Goal: Information Seeking & Learning: Learn about a topic

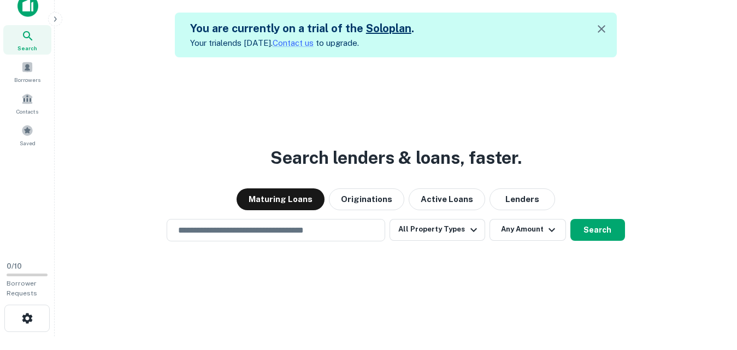
scroll to position [17, 0]
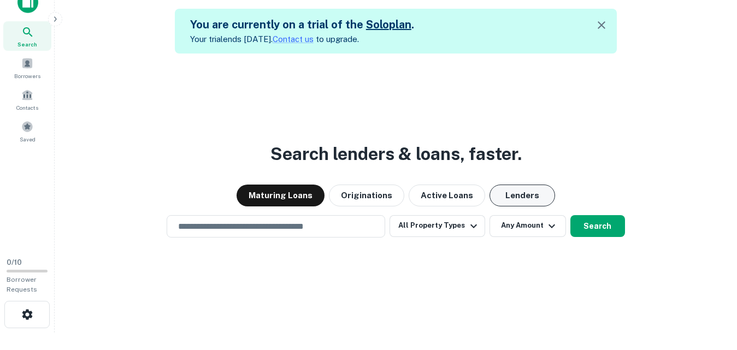
click at [517, 197] on button "Lenders" at bounding box center [523, 196] width 66 height 22
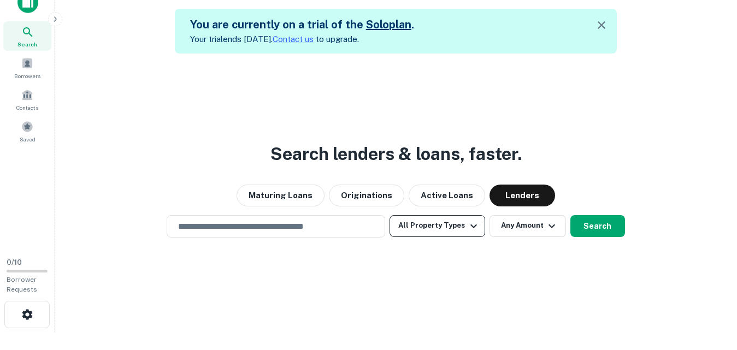
click at [462, 232] on button "All Property Types" at bounding box center [437, 226] width 95 height 22
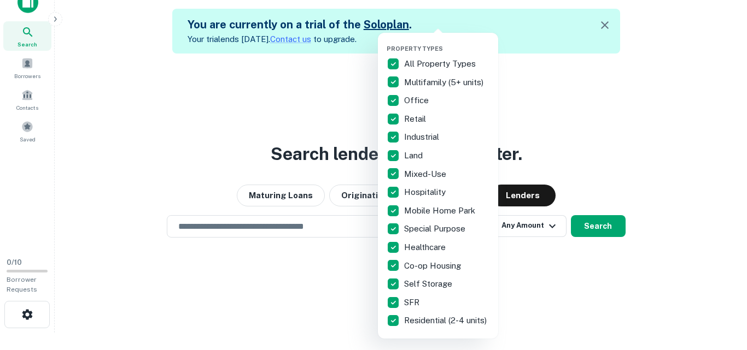
click at [259, 228] on div at bounding box center [373, 175] width 747 height 350
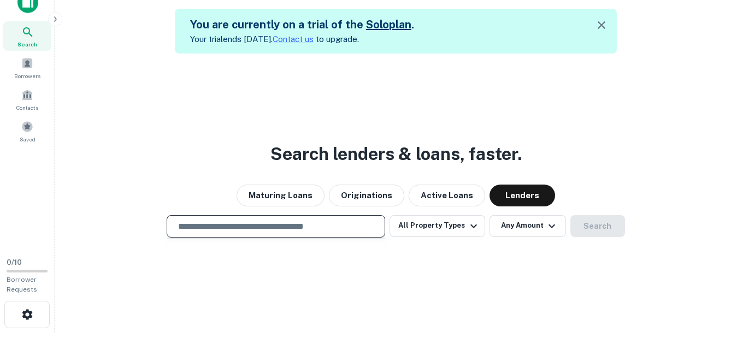
click at [303, 227] on input "text" at bounding box center [276, 226] width 209 height 13
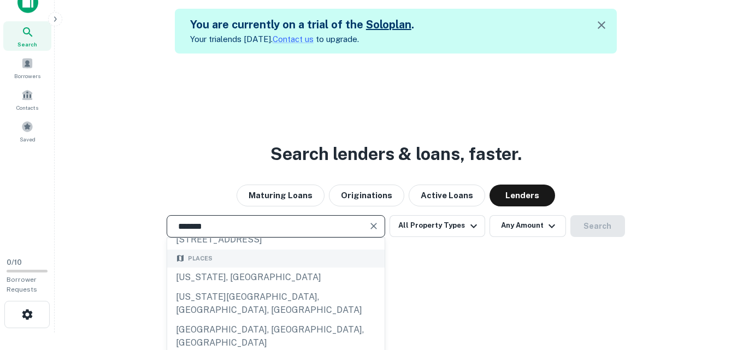
scroll to position [73, 0]
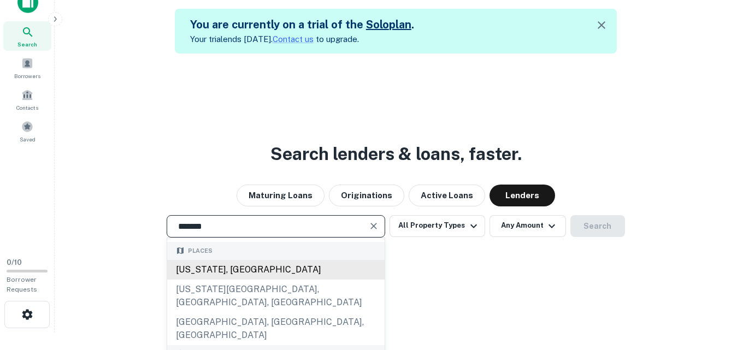
click at [243, 280] on div "[US_STATE], [GEOGRAPHIC_DATA]" at bounding box center [276, 270] width 218 height 20
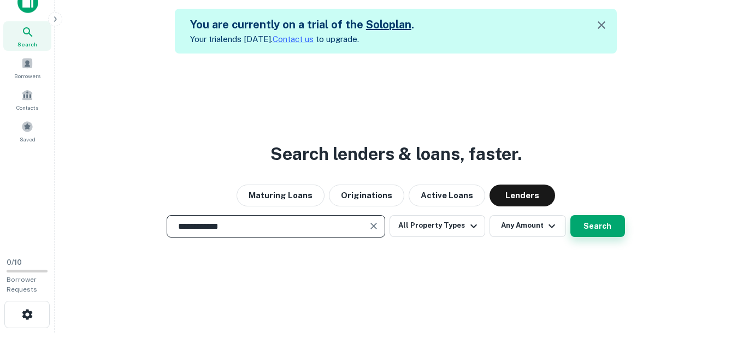
type input "**********"
click at [590, 234] on button "Search" at bounding box center [598, 226] width 55 height 22
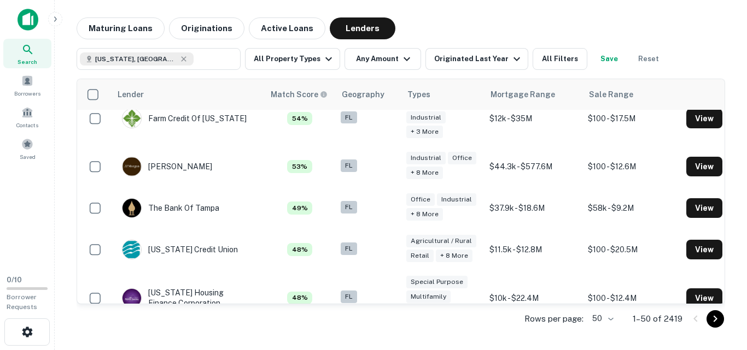
scroll to position [1221, 0]
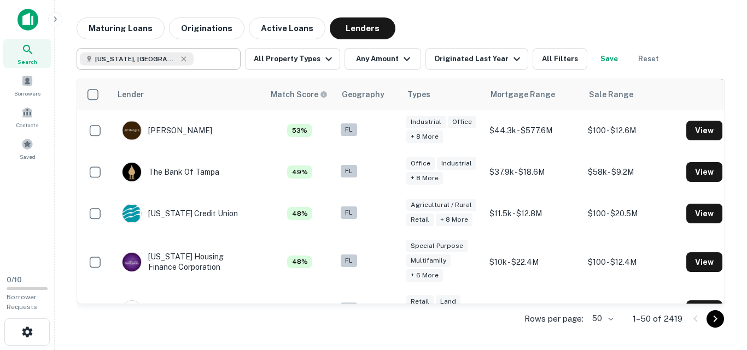
click at [149, 68] on div "[US_STATE], [GEOGRAPHIC_DATA] ​" at bounding box center [159, 59] width 164 height 22
type input "**********"
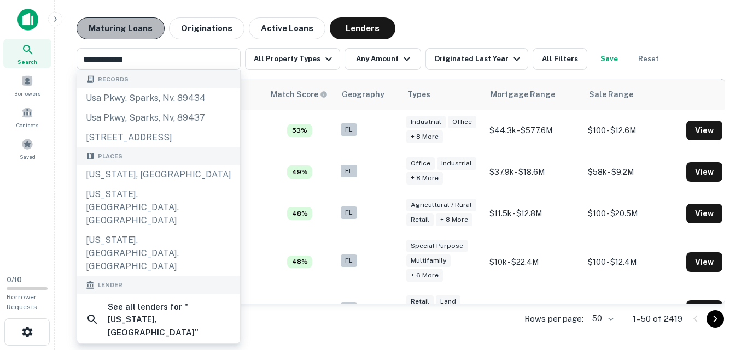
click at [123, 30] on button "Maturing Loans" at bounding box center [121, 28] width 88 height 22
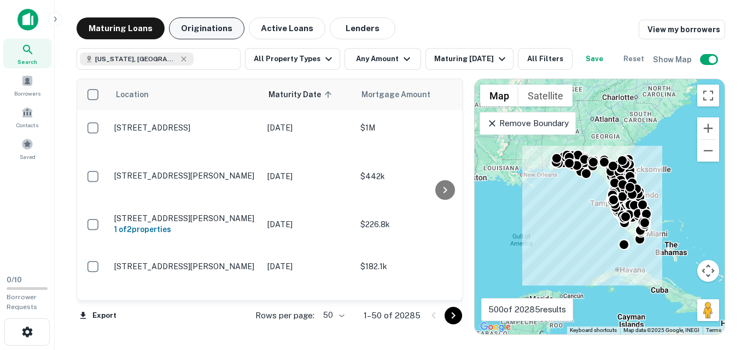
click at [203, 31] on button "Originations" at bounding box center [206, 28] width 75 height 22
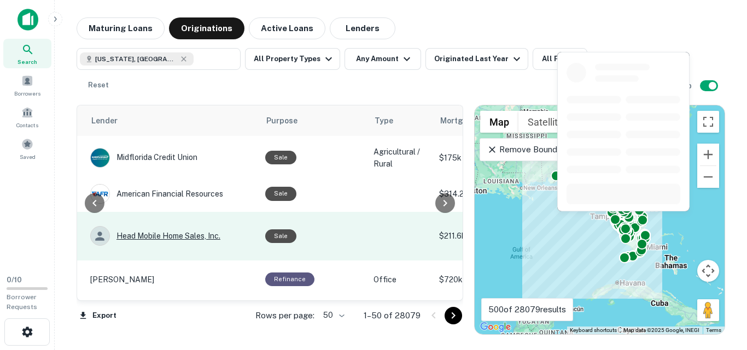
scroll to position [0, 177]
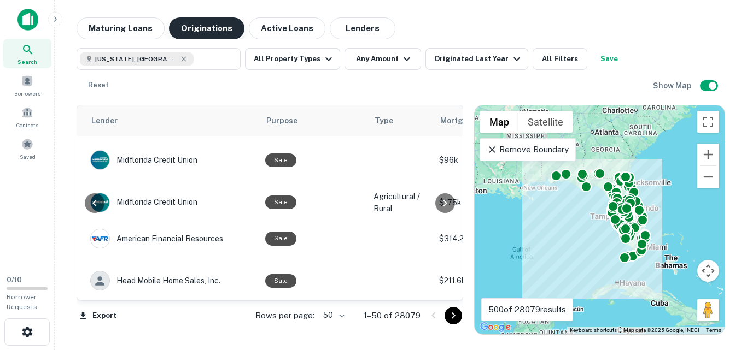
click at [139, 24] on button "Maturing Loans" at bounding box center [121, 28] width 88 height 22
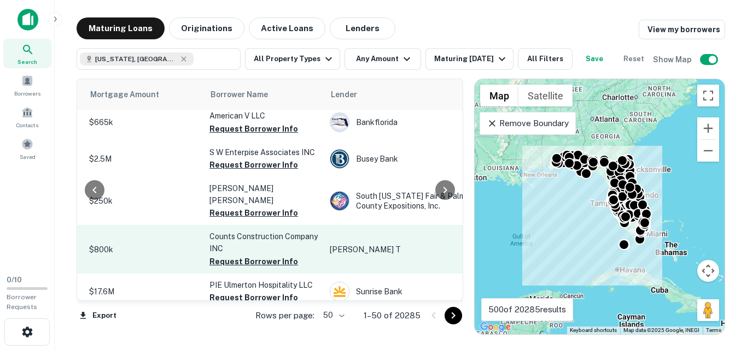
scroll to position [1752, 271]
click at [180, 244] on p "$800k" at bounding box center [144, 250] width 109 height 12
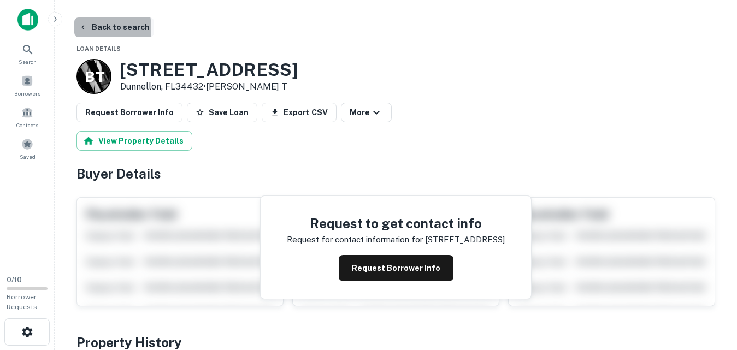
click at [81, 28] on icon "button" at bounding box center [83, 27] width 9 height 9
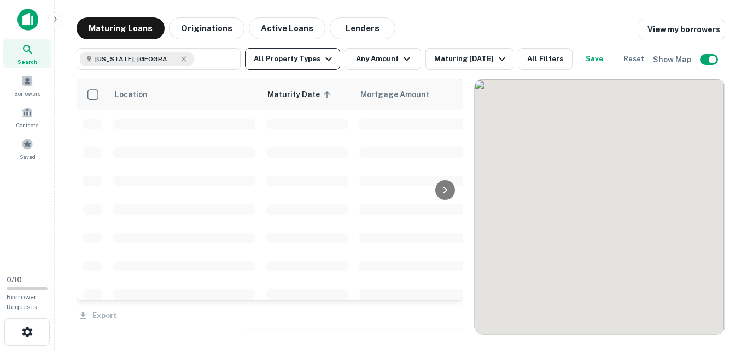
scroll to position [1752, 0]
click at [313, 66] on button "All Property Types" at bounding box center [292, 59] width 95 height 22
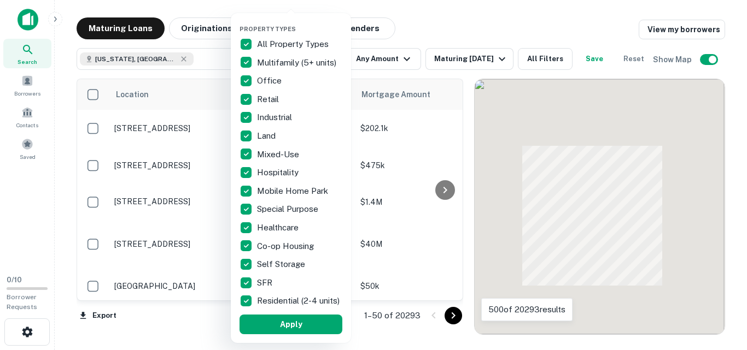
scroll to position [1720, 0]
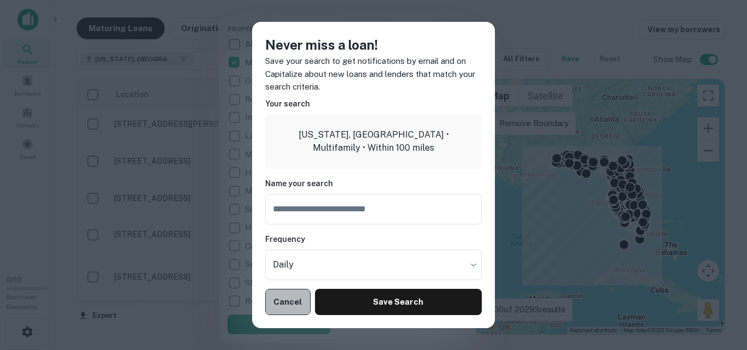
click at [287, 299] on button "Cancel" at bounding box center [287, 302] width 45 height 26
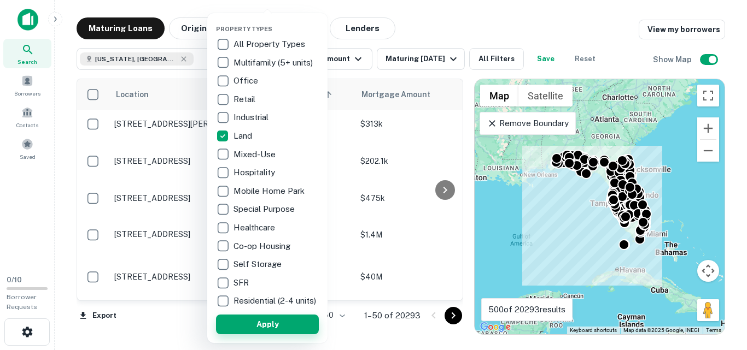
click at [273, 331] on button "Apply" at bounding box center [267, 325] width 103 height 20
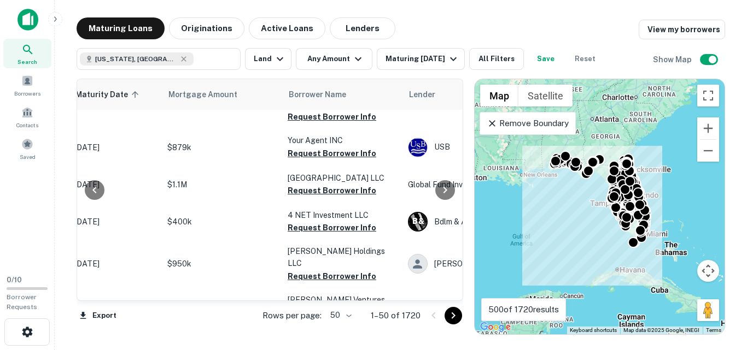
scroll to position [1553, 159]
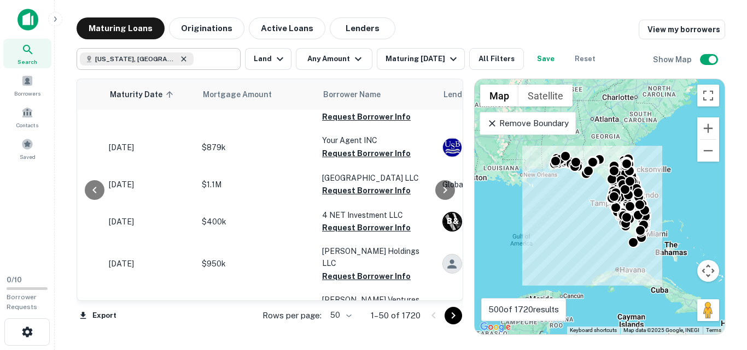
click at [179, 59] on icon at bounding box center [183, 59] width 9 height 9
type input "**********"
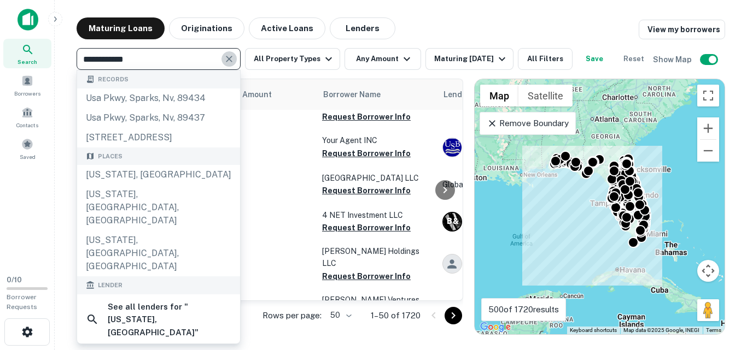
click at [231, 65] on button "Clear" at bounding box center [228, 58] width 15 height 15
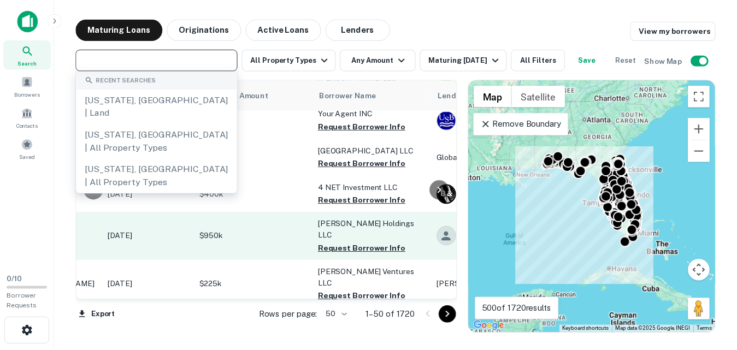
scroll to position [1581, 159]
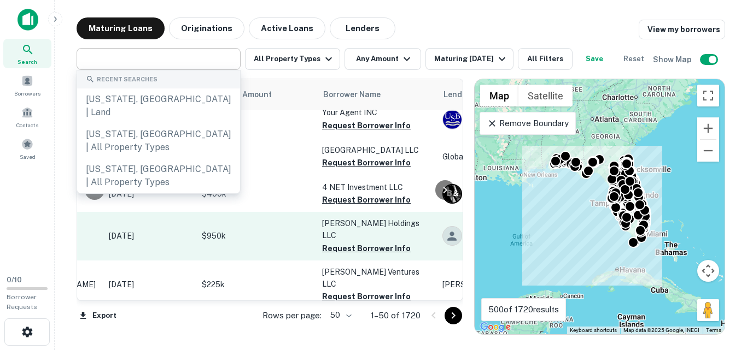
click at [256, 230] on p "$950k" at bounding box center [256, 236] width 109 height 12
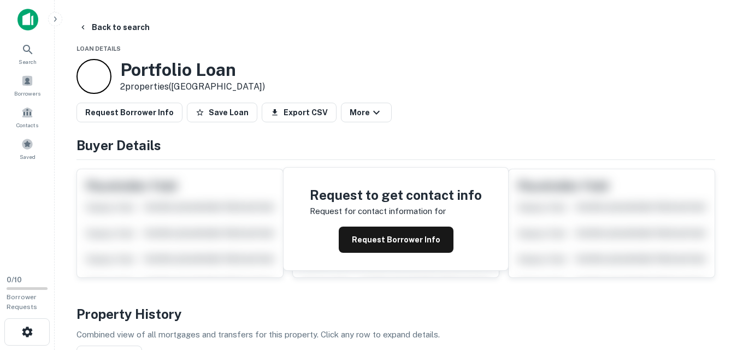
scroll to position [3, 0]
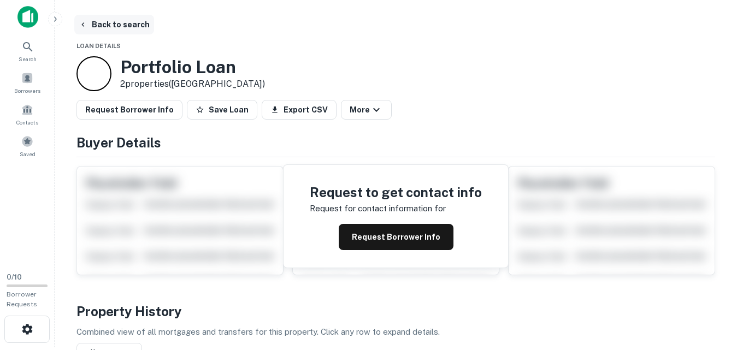
click at [85, 22] on icon "button" at bounding box center [83, 24] width 9 height 9
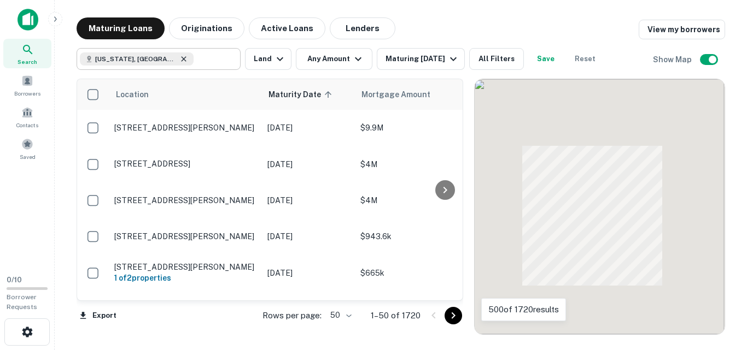
scroll to position [1581, 0]
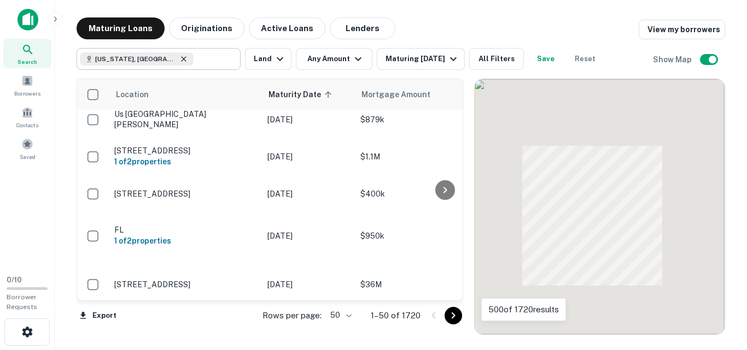
click at [181, 58] on icon at bounding box center [183, 58] width 5 height 5
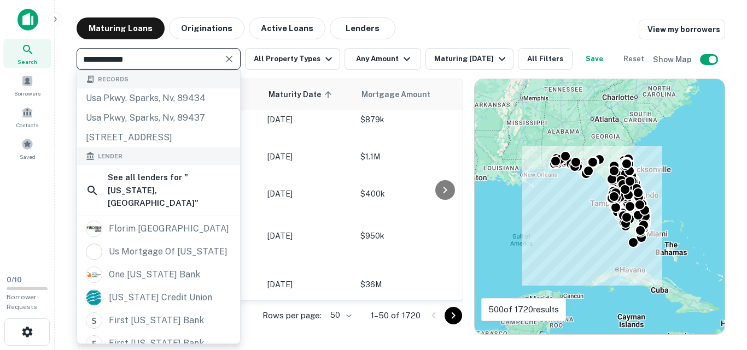
type input "**********"
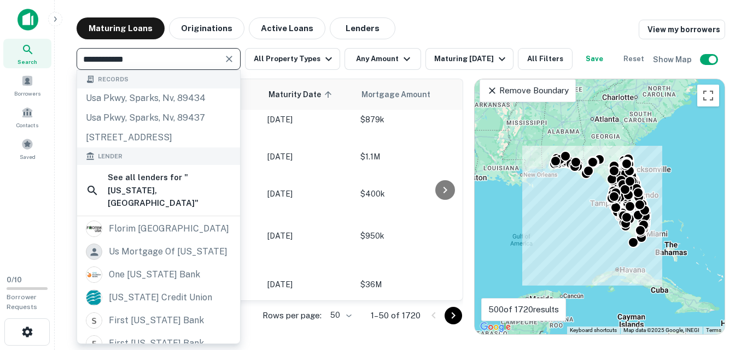
click at [227, 60] on icon "Clear" at bounding box center [229, 59] width 11 height 11
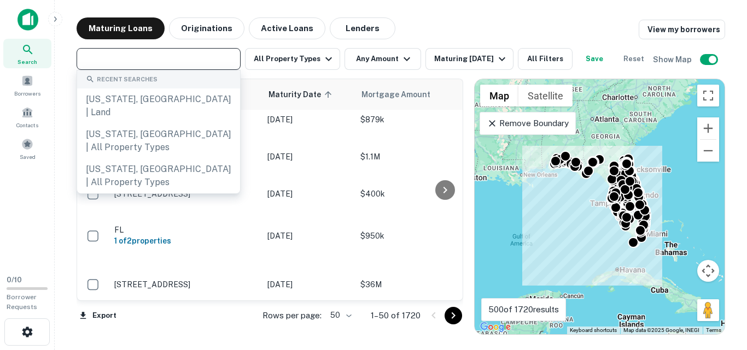
click at [169, 66] on input "text" at bounding box center [158, 58] width 156 height 15
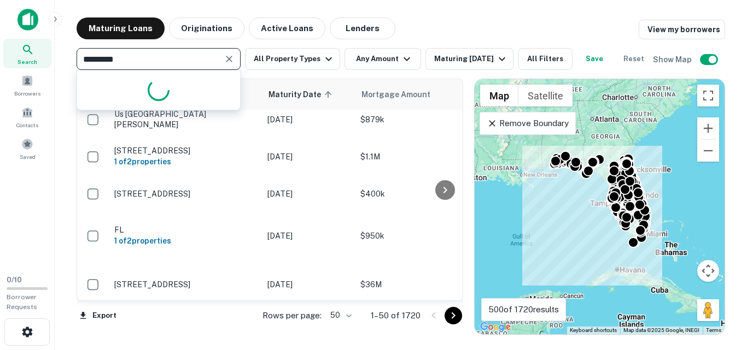
type input "**********"
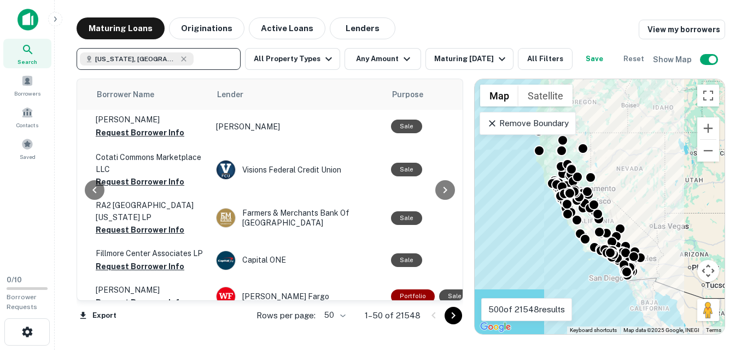
scroll to position [1752, 385]
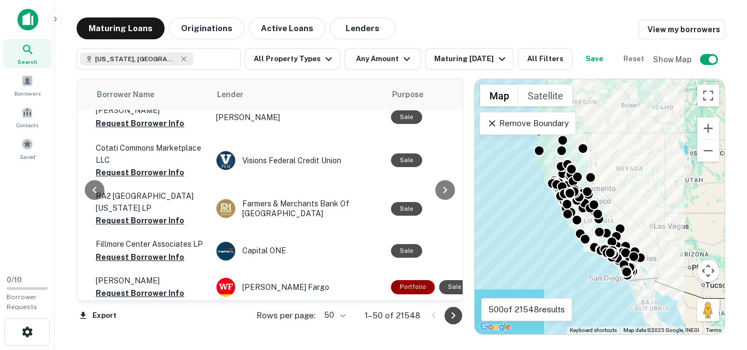
click at [452, 321] on icon "Go to next page" at bounding box center [453, 315] width 13 height 13
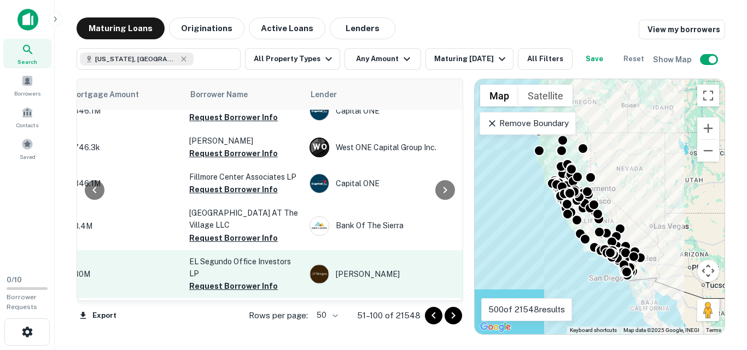
scroll to position [1776, 291]
